Goal: Task Accomplishment & Management: Use online tool/utility

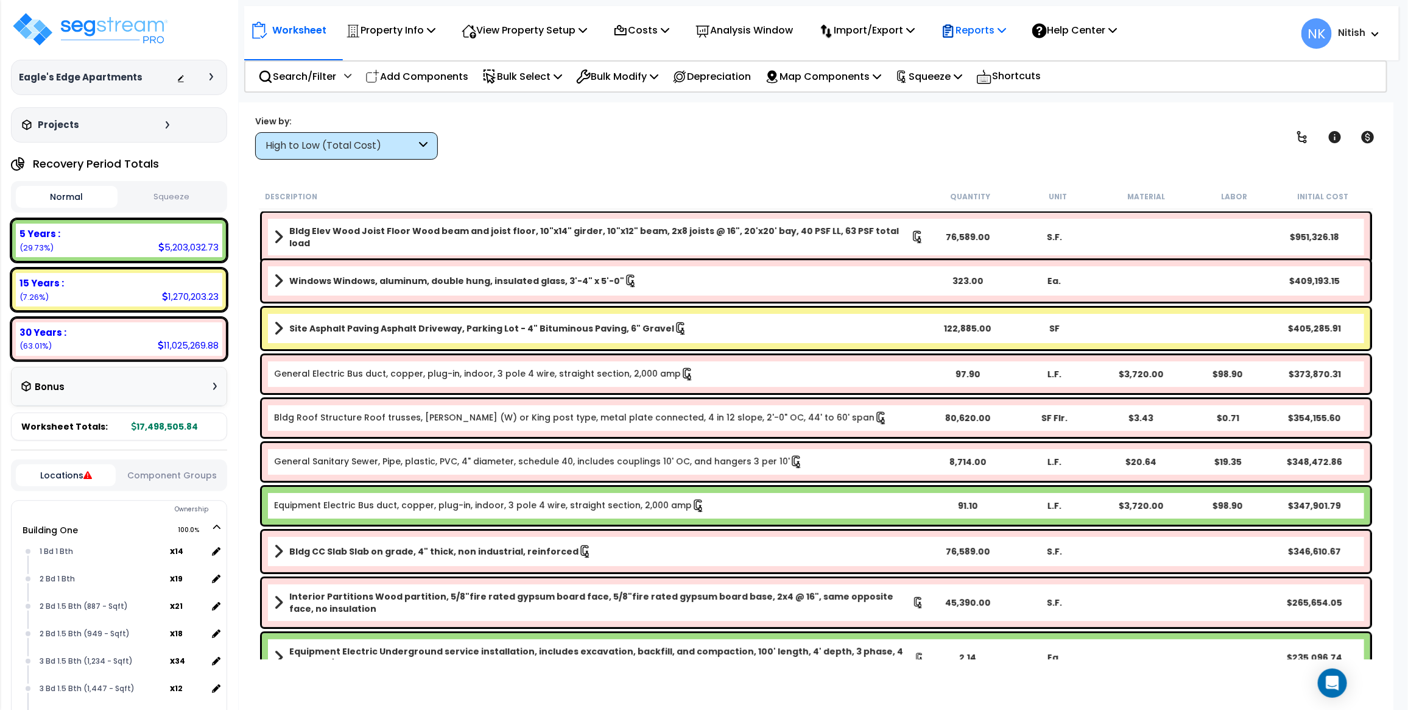
click at [1006, 32] on p "Reports" at bounding box center [973, 30] width 65 height 16
click at [1003, 59] on link "Get Report" at bounding box center [995, 58] width 121 height 24
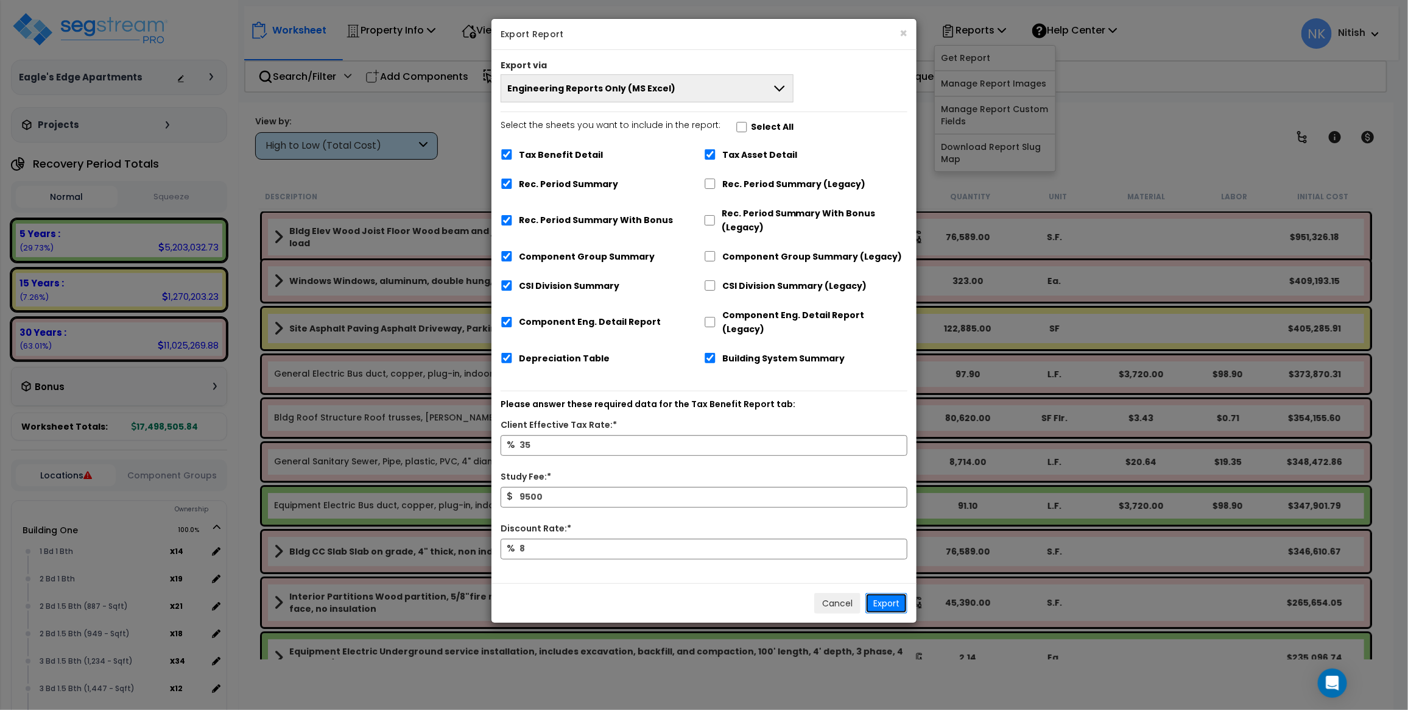
click at [891, 593] on button "Export" at bounding box center [886, 603] width 42 height 21
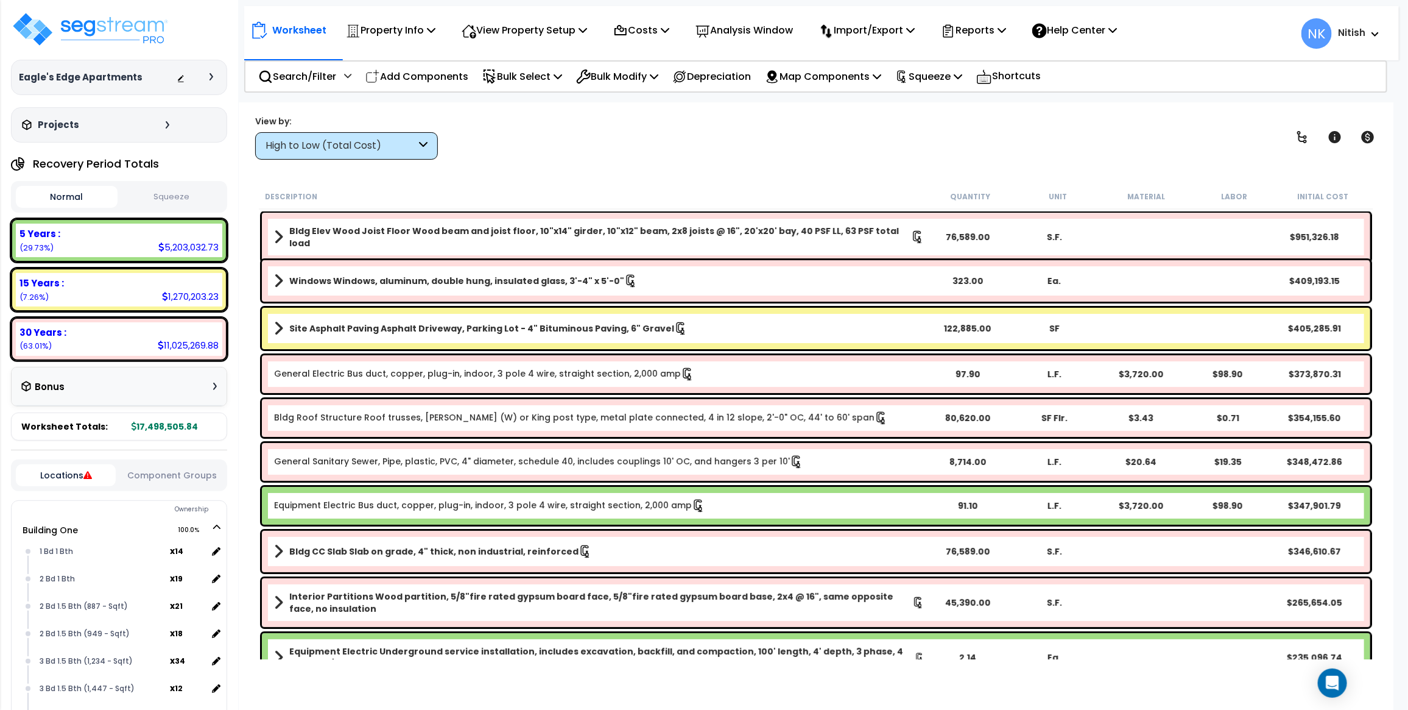
click at [212, 76] on icon at bounding box center [212, 76] width 4 height 7
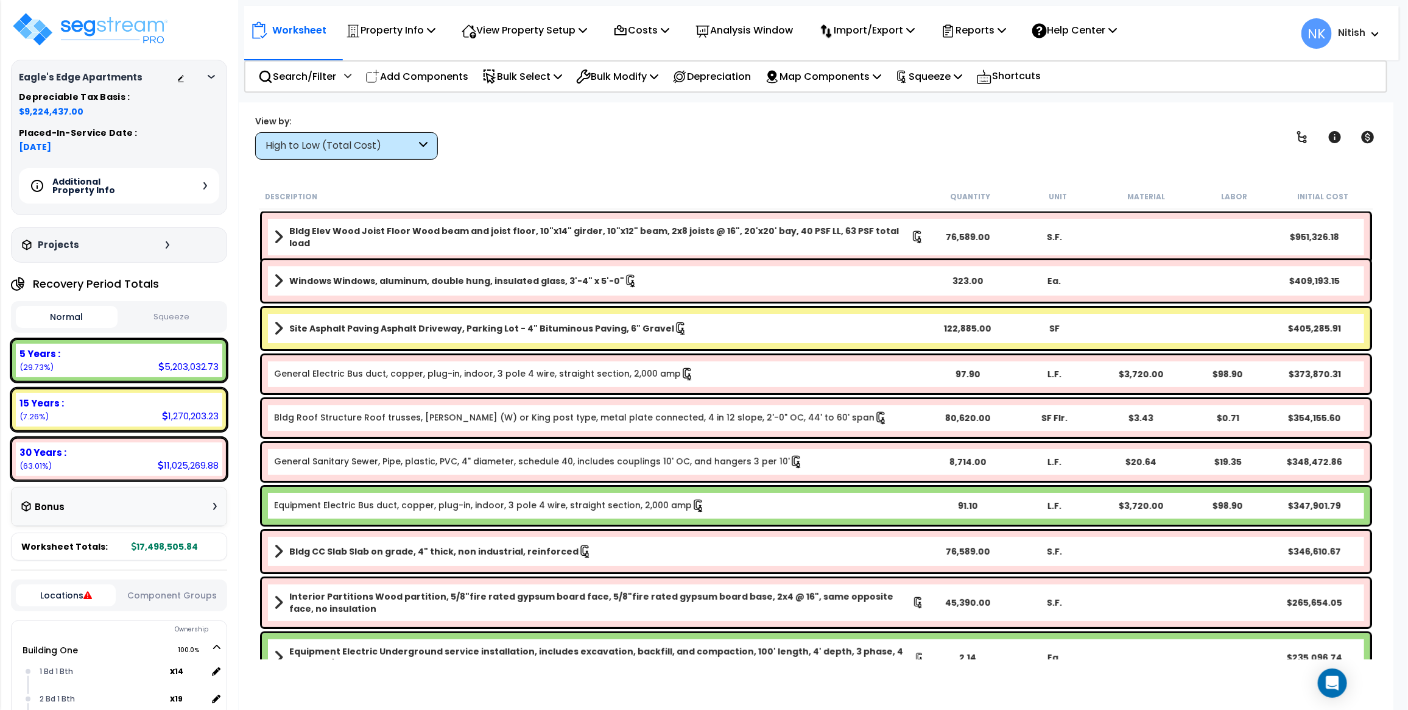
click at [212, 76] on icon at bounding box center [211, 77] width 7 height 4
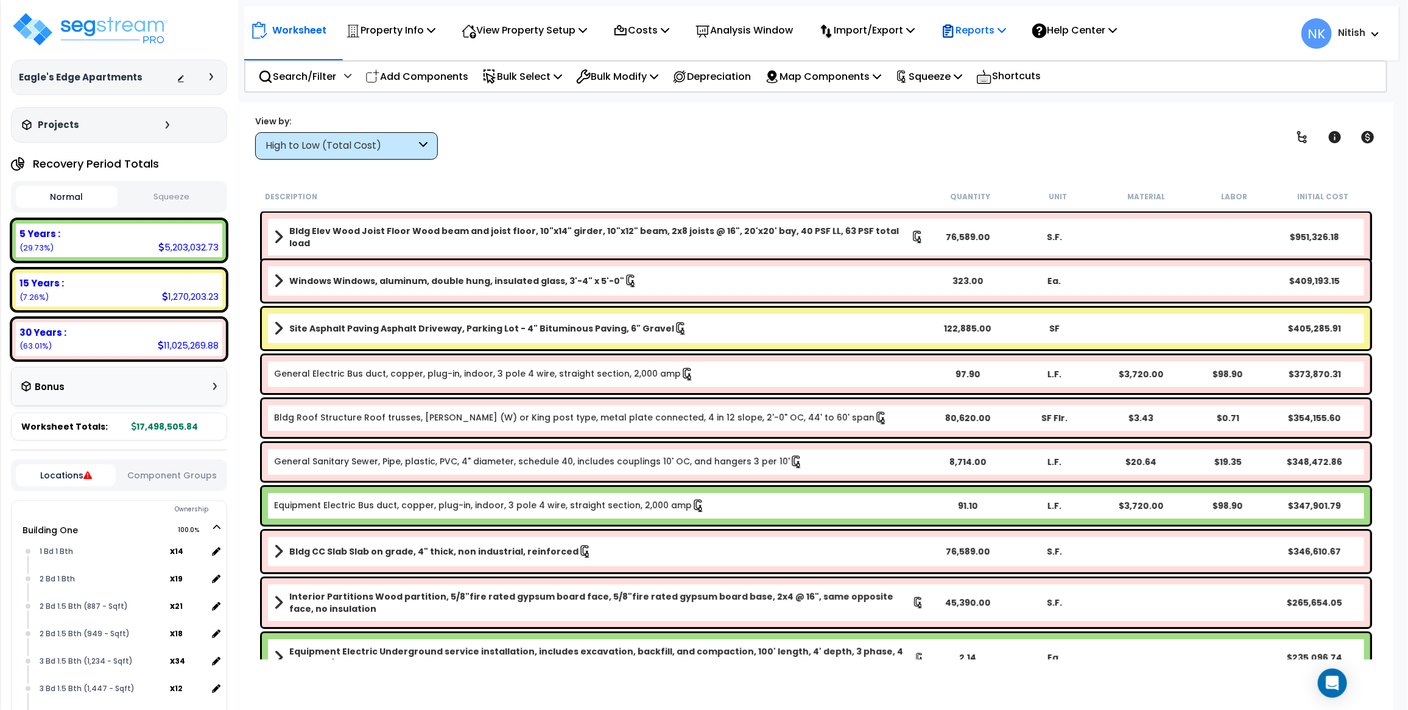
click at [981, 25] on p "Reports" at bounding box center [973, 30] width 65 height 16
click at [982, 46] on link "Get Report" at bounding box center [995, 58] width 121 height 24
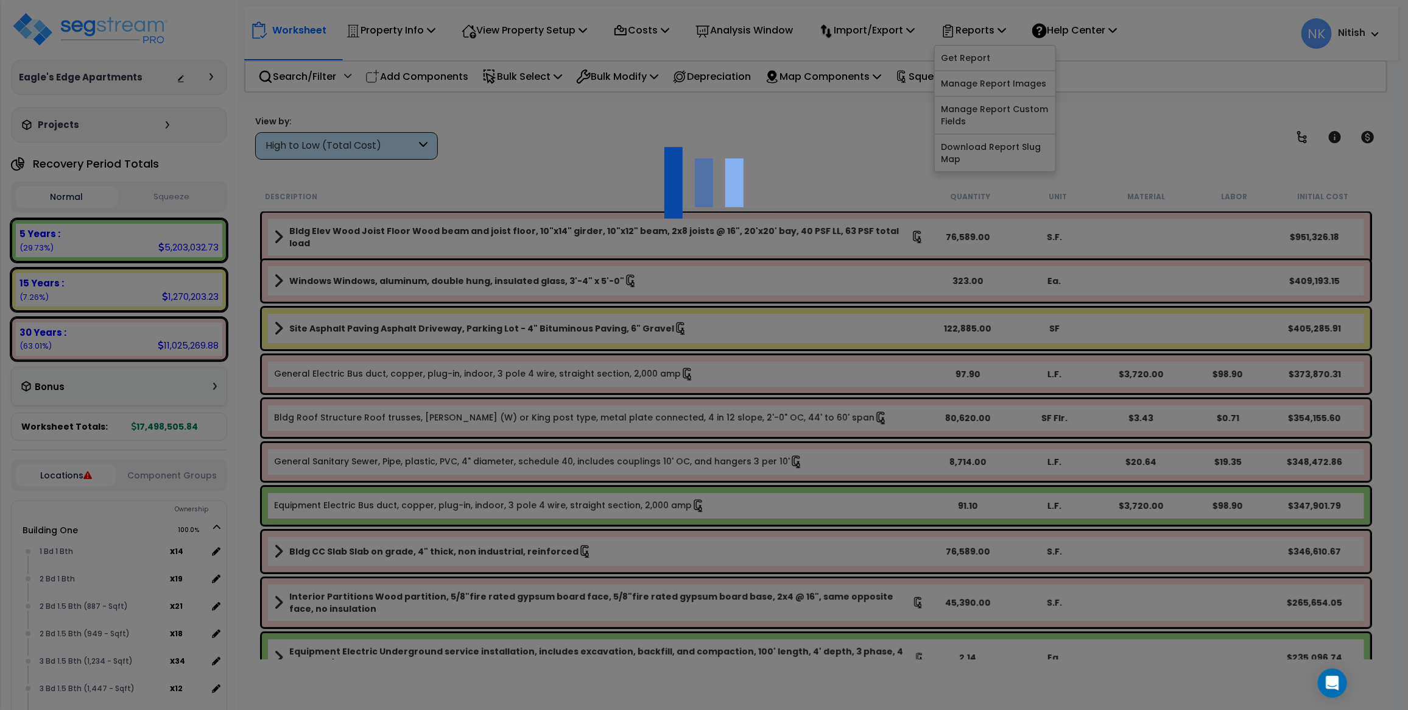
click at [905, 104] on div at bounding box center [704, 355] width 1408 height 710
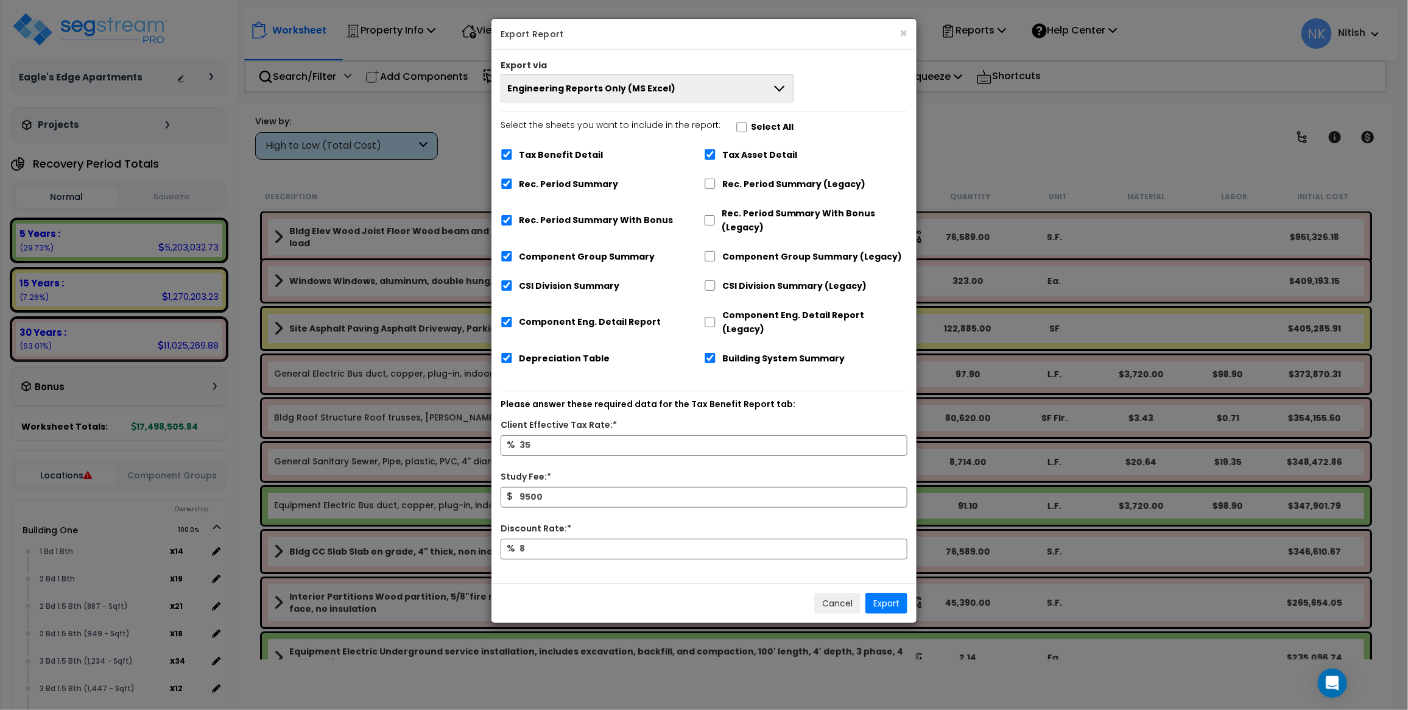
click at [345, 147] on div "× Export Report Export via Engineering Reports Only (MS Excel) Engineering Repo…" at bounding box center [704, 355] width 1408 height 710
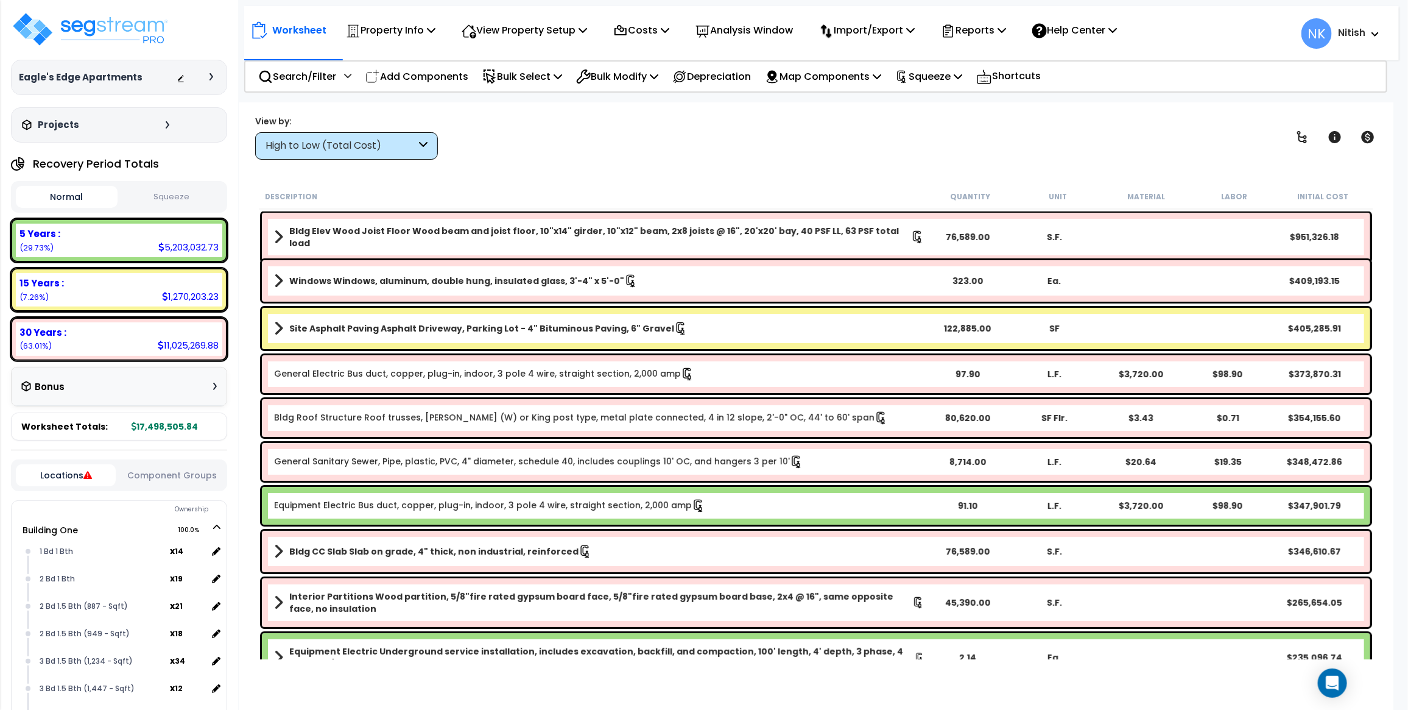
click at [160, 191] on button "Squeeze" at bounding box center [172, 196] width 102 height 21
